Goal: Information Seeking & Learning: Learn about a topic

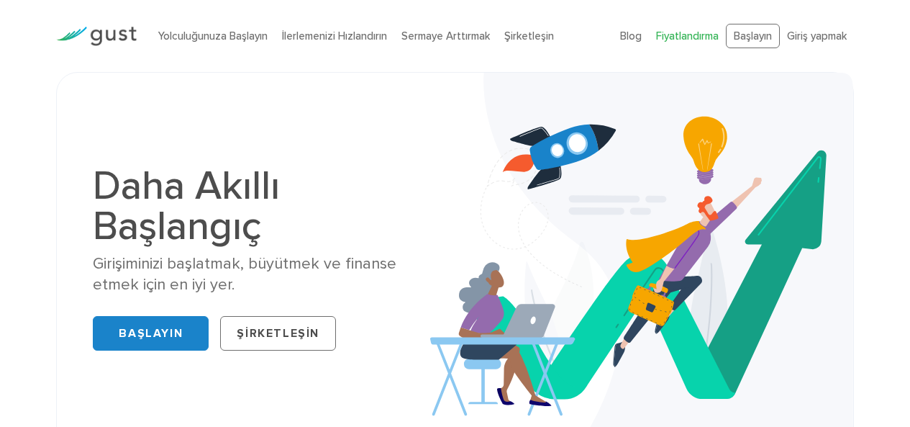
click at [692, 40] on font "Fiyatlandırma" at bounding box center [687, 36] width 63 height 13
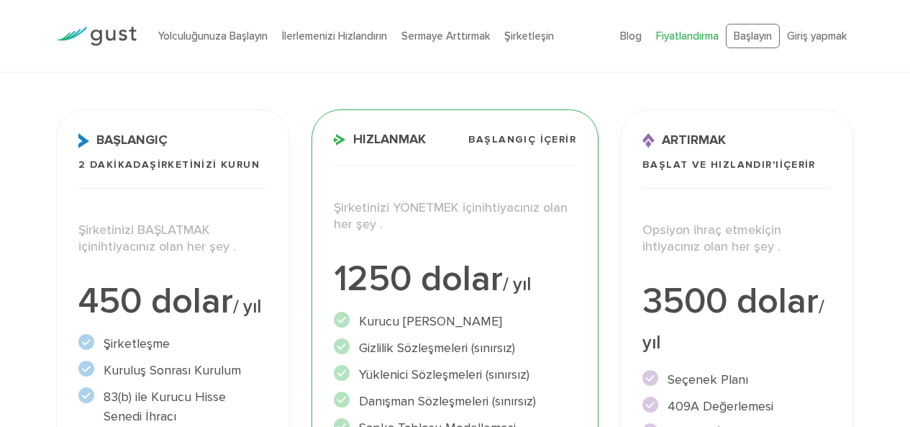
scroll to position [201, 0]
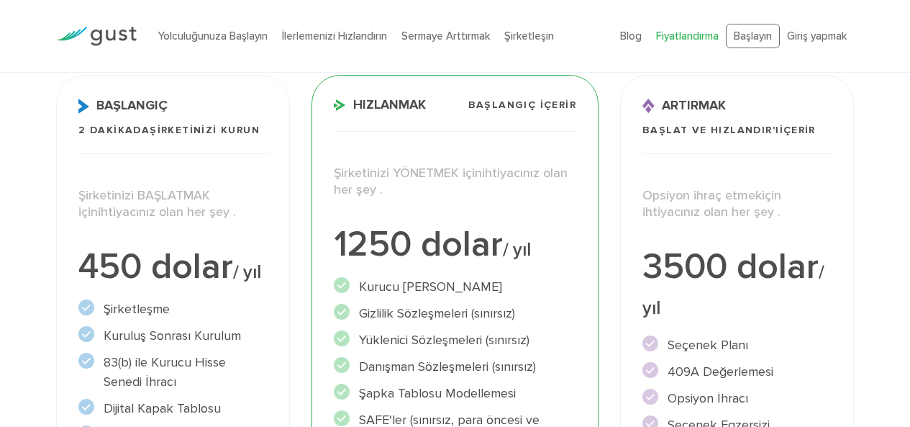
click at [132, 31] on img at bounding box center [96, 36] width 81 height 19
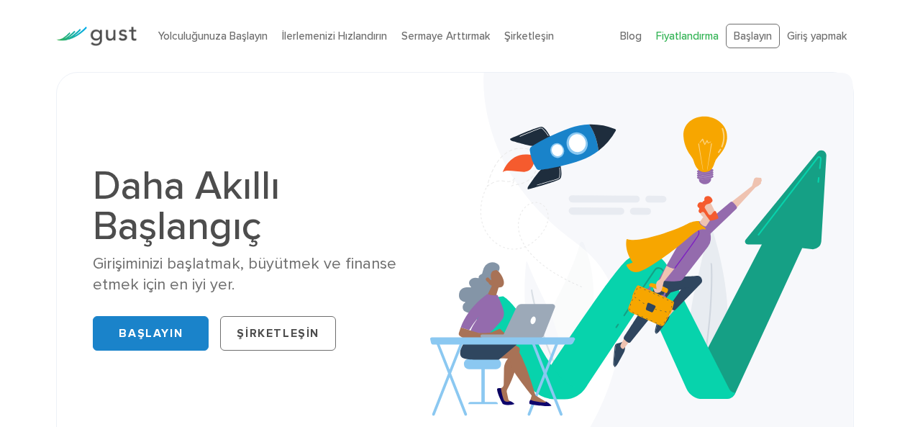
click at [709, 30] on font "Fiyatlandırma" at bounding box center [687, 36] width 63 height 13
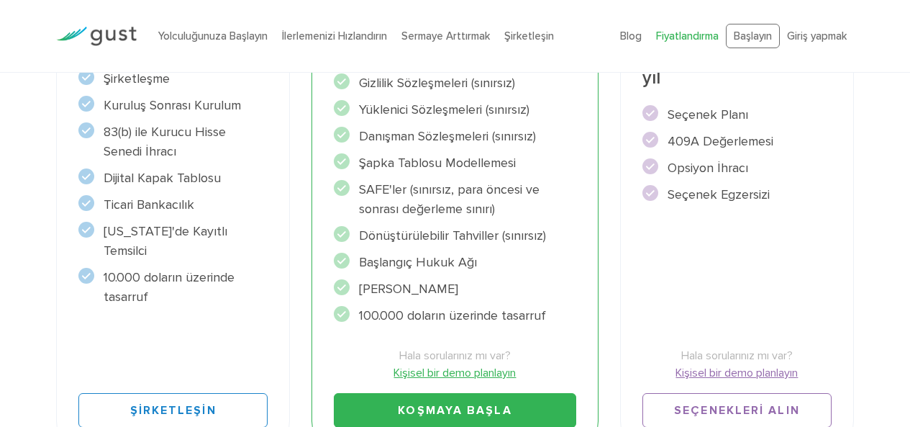
scroll to position [403, 0]
